Goal: Task Accomplishment & Management: Manage account settings

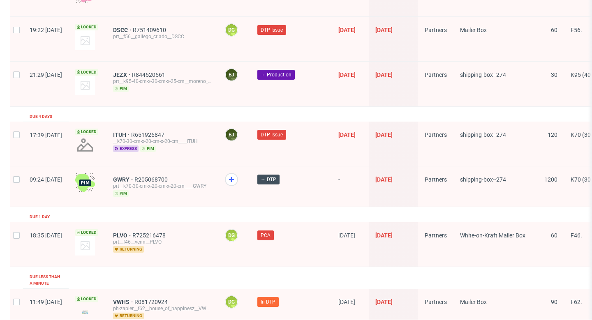
scroll to position [1375, 0]
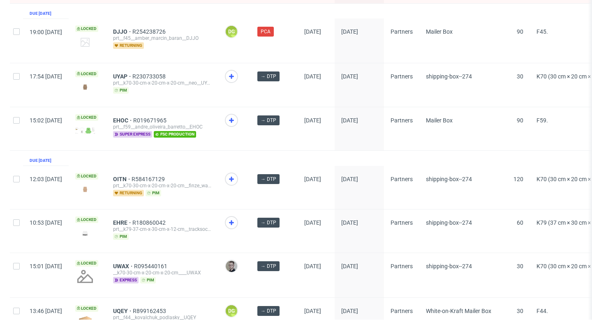
scroll to position [486, 0]
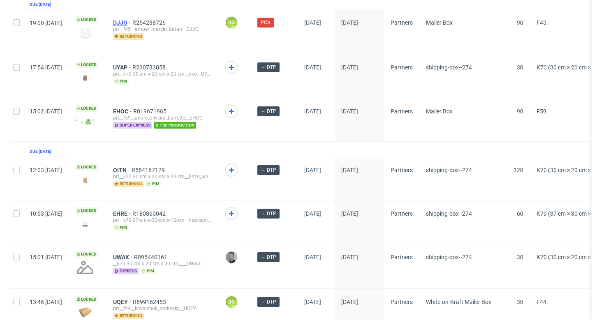
click at [132, 23] on span "DJJO" at bounding box center [122, 22] width 19 height 7
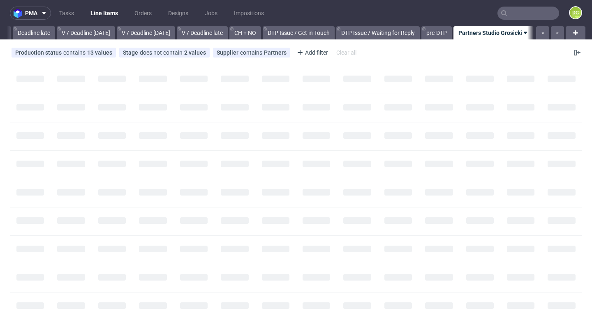
scroll to position [0, 990]
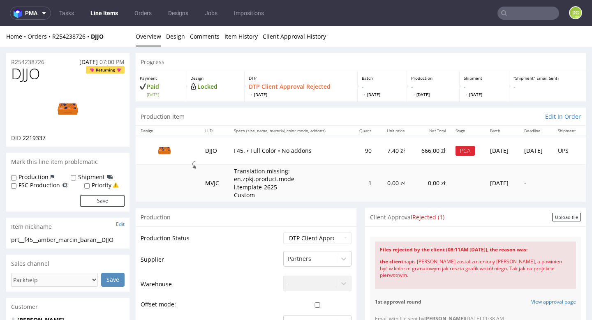
click at [24, 73] on span "DJJO" at bounding box center [25, 74] width 29 height 16
copy span "DJJO"
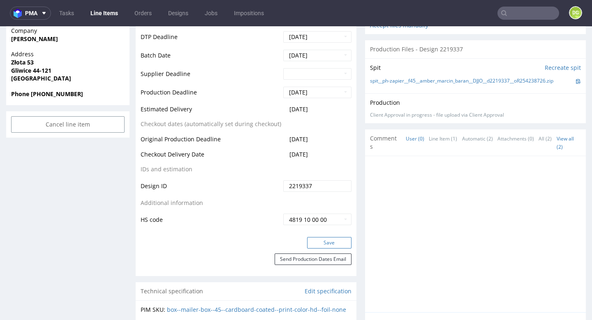
click at [318, 249] on button "Save" at bounding box center [329, 243] width 44 height 12
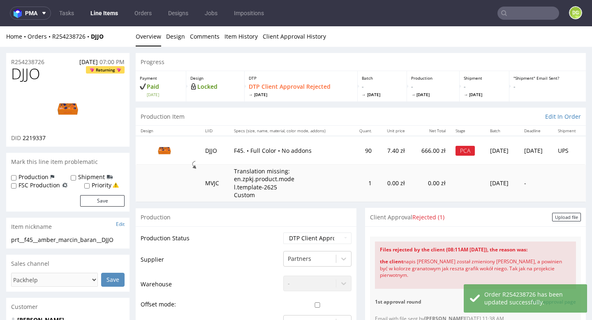
click at [27, 74] on span "DJJO" at bounding box center [25, 74] width 29 height 16
copy span "DJJO"
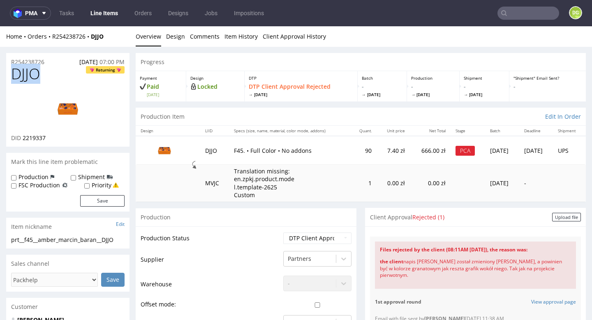
click at [158, 91] on p "Paid [DATE]" at bounding box center [161, 90] width 42 height 15
click at [64, 104] on img at bounding box center [68, 108] width 66 height 37
click at [170, 35] on link "Design" at bounding box center [175, 36] width 19 height 20
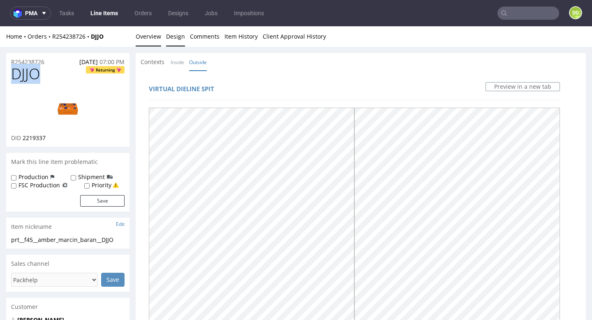
drag, startPoint x: 142, startPoint y: 33, endPoint x: 150, endPoint y: 38, distance: 9.6
click at [144, 33] on link "Overview" at bounding box center [148, 36] width 25 height 20
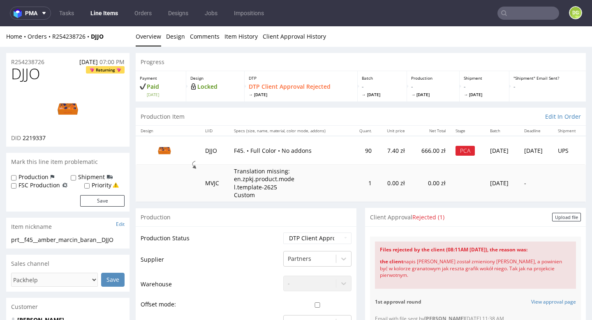
click at [558, 217] on div "Upload file" at bounding box center [566, 217] width 29 height 9
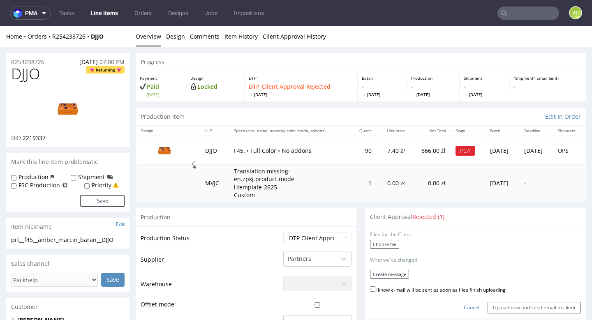
click at [397, 241] on div "Choose file" at bounding box center [475, 245] width 211 height 11
click at [389, 242] on label "Choose file" at bounding box center [384, 244] width 29 height 9
click at [0, 26] on input "Choose file" at bounding box center [0, 26] width 0 height 0
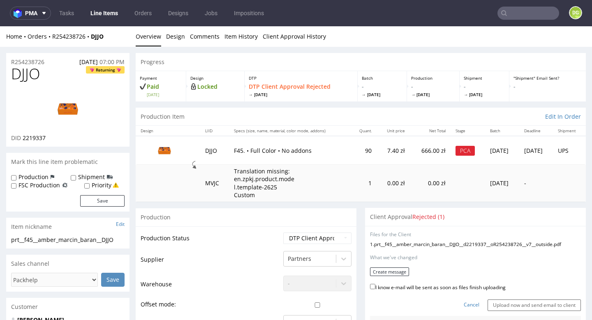
click at [427, 285] on label "I know e-mail will be sent as soon as files finish uploading" at bounding box center [438, 286] width 136 height 9
click at [375, 285] on input "I know e-mail will be sent as soon as files finish uploading" at bounding box center [372, 286] width 5 height 5
checkbox input "true"
click at [394, 270] on button "Create message" at bounding box center [389, 272] width 39 height 9
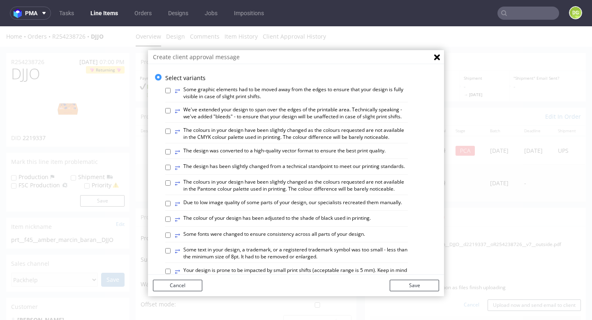
click at [369, 166] on label "⥂ The design has been slightly changed from a technical standpoint to meet our …" at bounding box center [290, 167] width 230 height 9
click at [171, 166] on input "⥂ The design has been slightly changed from a technical standpoint to meet our …" at bounding box center [167, 167] width 5 height 5
checkbox input "true"
drag, startPoint x: 323, startPoint y: 150, endPoint x: 368, endPoint y: 209, distance: 74.5
click at [323, 150] on label "⥂ The design was converted to a high-quality vector format to ensure the best p…" at bounding box center [280, 152] width 211 height 9
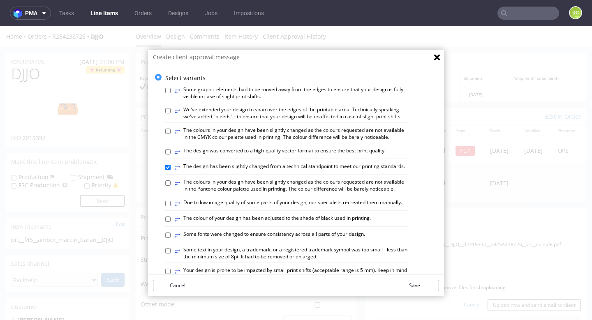
click at [171, 150] on input "⥂ The design was converted to a high-quality vector format to ensure the best p…" at bounding box center [167, 151] width 5 height 5
checkbox input "true"
click at [424, 279] on div "Cancel Save" at bounding box center [296, 285] width 296 height 21
click at [423, 282] on button "Save" at bounding box center [414, 286] width 49 height 12
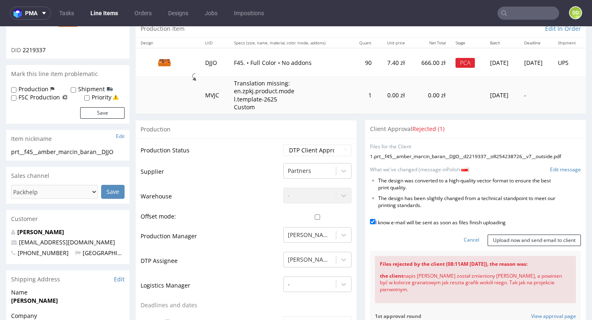
scroll to position [89, 0]
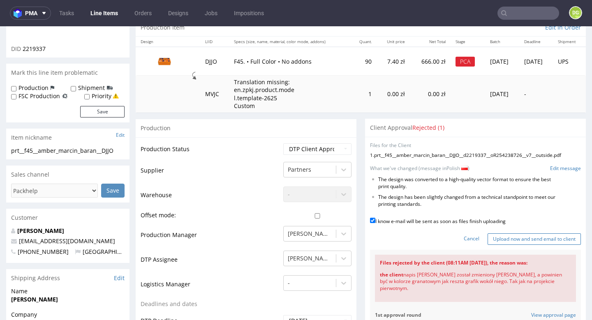
click at [522, 233] on input "Upload now and send email to client" at bounding box center [533, 239] width 93 height 12
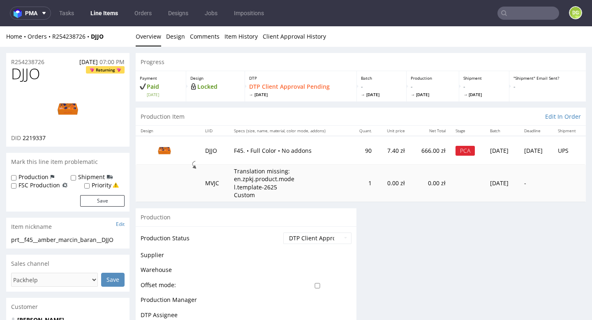
scroll to position [0, 0]
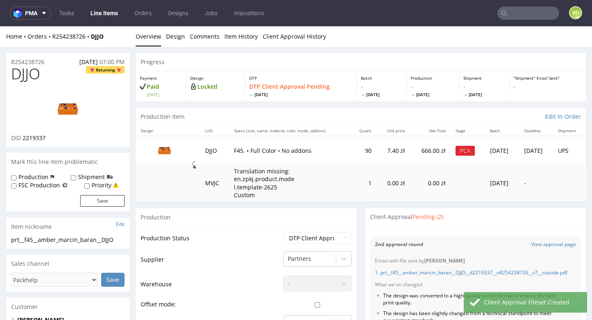
click at [95, 14] on link "Line Items" at bounding box center [103, 13] width 37 height 13
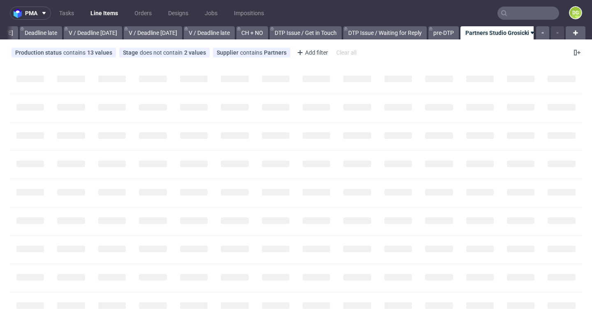
scroll to position [0, 990]
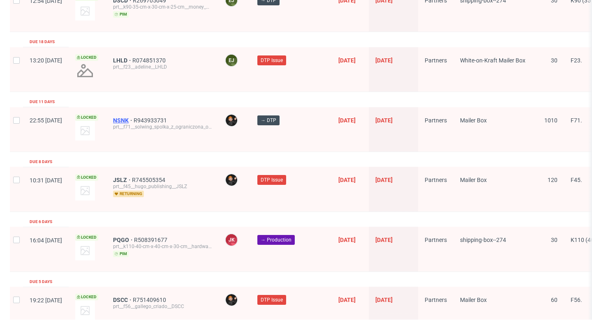
click at [134, 117] on span "NSNK" at bounding box center [123, 120] width 21 height 7
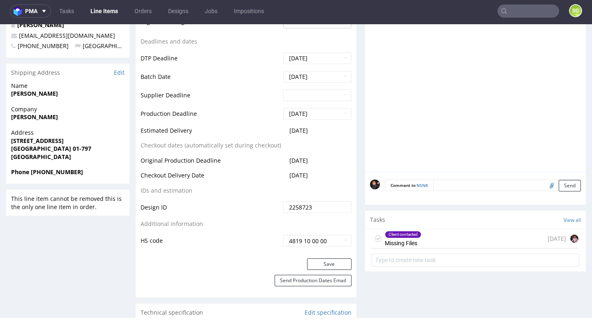
scroll to position [347, 0]
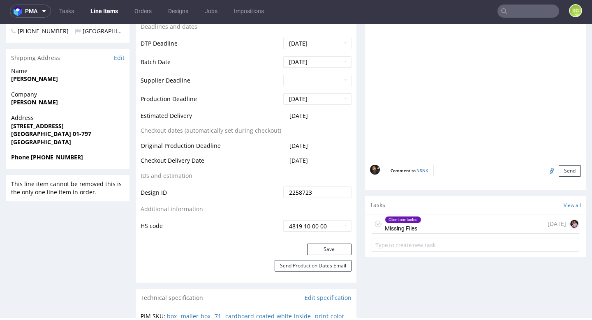
click at [448, 217] on div "Client contacted Missing Files [DATE]" at bounding box center [476, 224] width 208 height 19
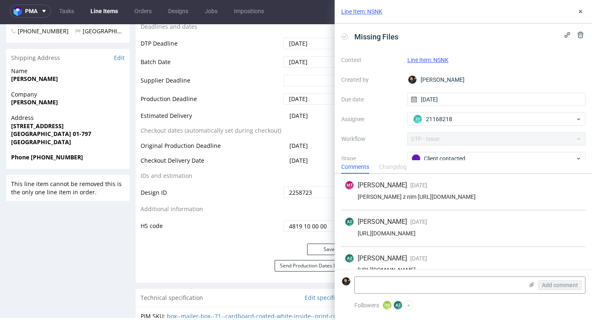
scroll to position [166, 0]
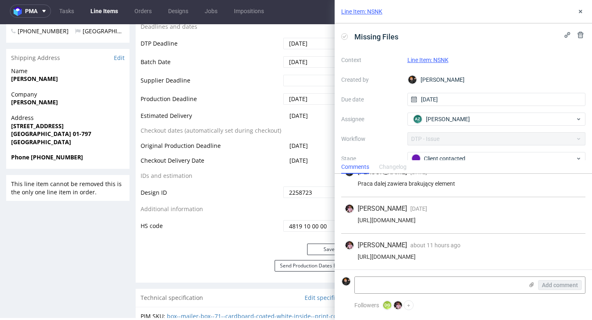
drag, startPoint x: 530, startPoint y: 255, endPoint x: 353, endPoint y: 255, distance: 176.3
click at [353, 255] on div "[URL][DOMAIN_NAME]" at bounding box center [463, 257] width 238 height 7
copy div "[URL][DOMAIN_NAME]"
